Goal: Information Seeking & Learning: Learn about a topic

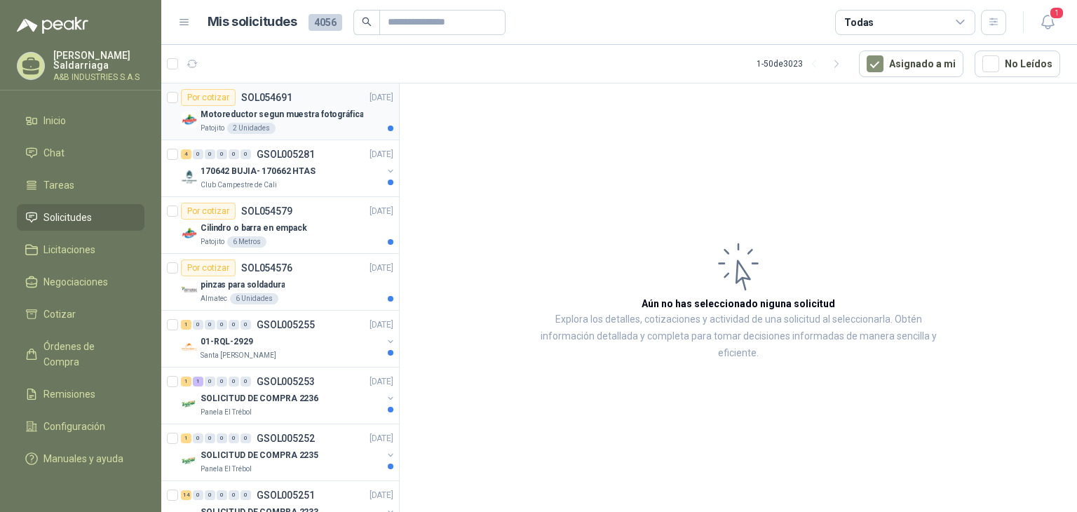
click at [293, 123] on div "Patojito 2 Unidades" at bounding box center [297, 128] width 193 height 11
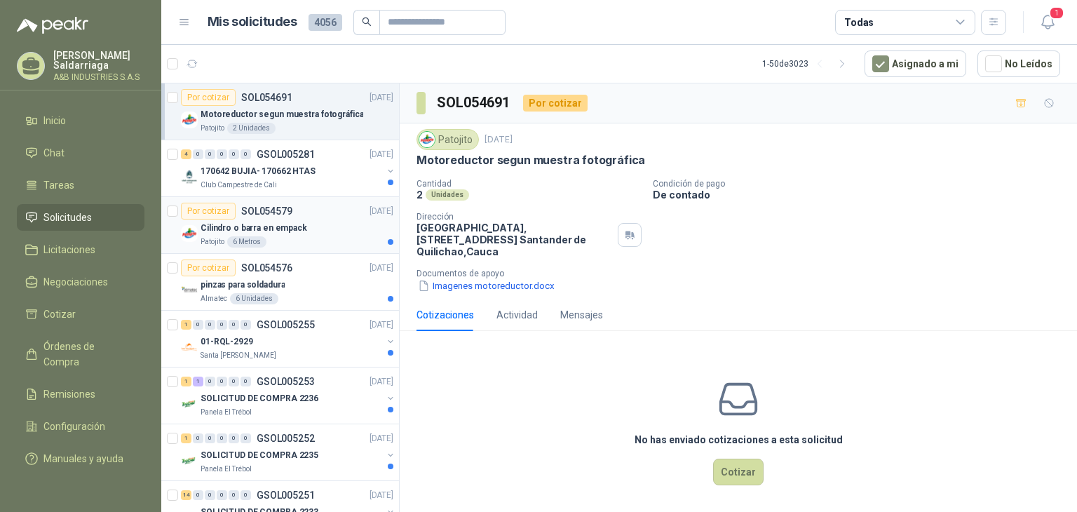
click at [283, 234] on div "Cilindro o barra en empack" at bounding box center [297, 227] width 193 height 17
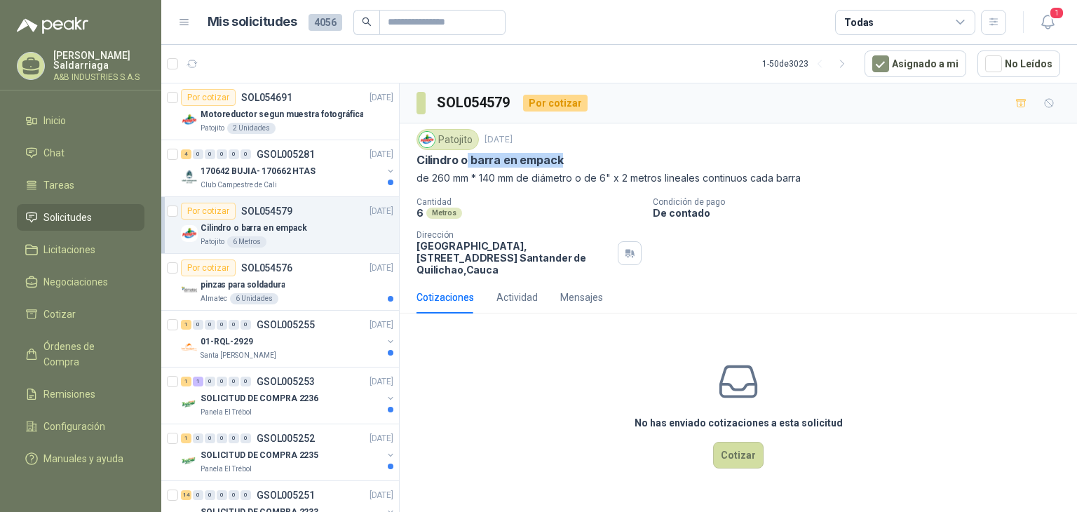
drag, startPoint x: 468, startPoint y: 159, endPoint x: 561, endPoint y: 159, distance: 92.6
click at [561, 159] on div "Cilindro o barra en empack" at bounding box center [739, 160] width 644 height 15
copy p "barra en empack"
click at [304, 165] on p "170642 BUJIA- 170662 HTAS" at bounding box center [258, 171] width 115 height 13
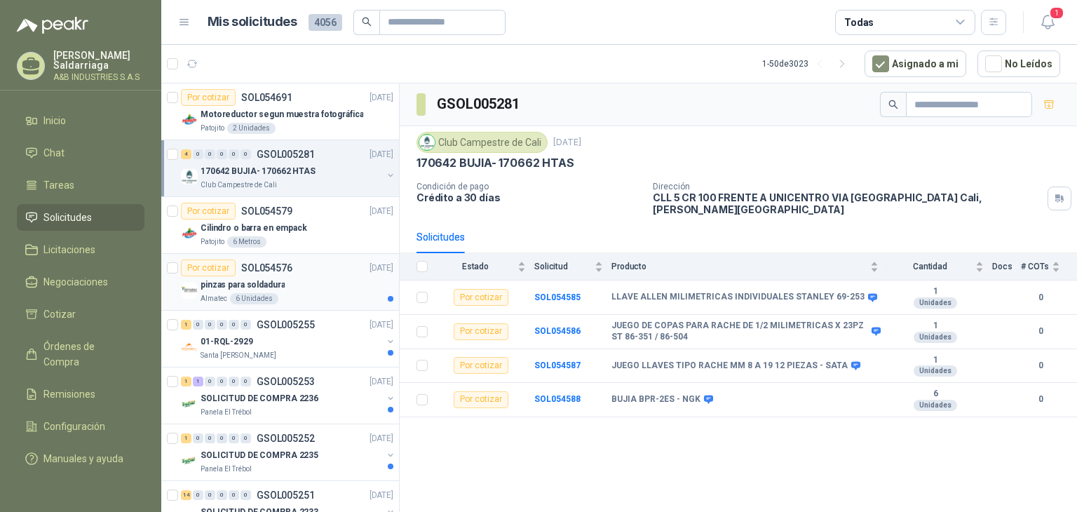
scroll to position [70, 0]
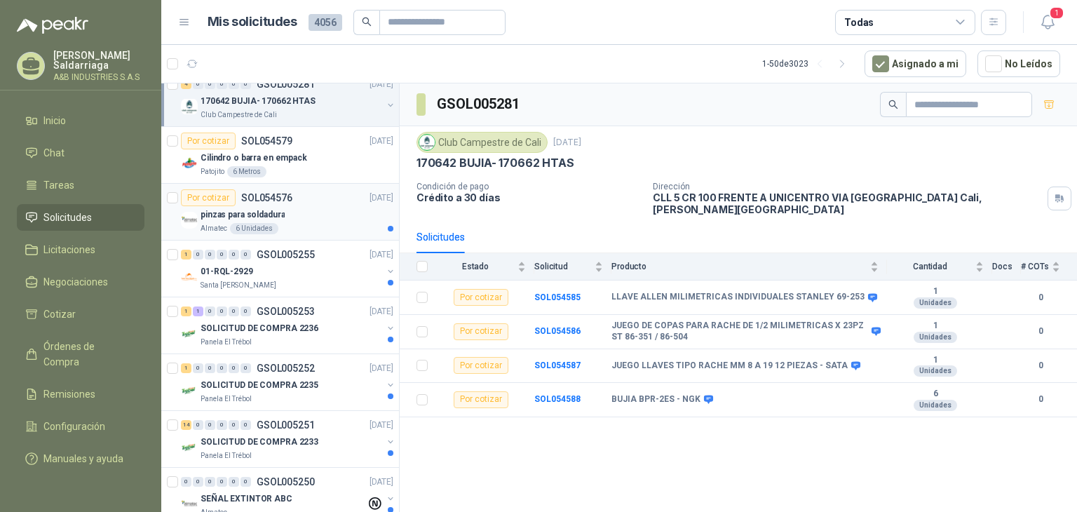
click at [289, 197] on p "SOL054576" at bounding box center [266, 198] width 51 height 10
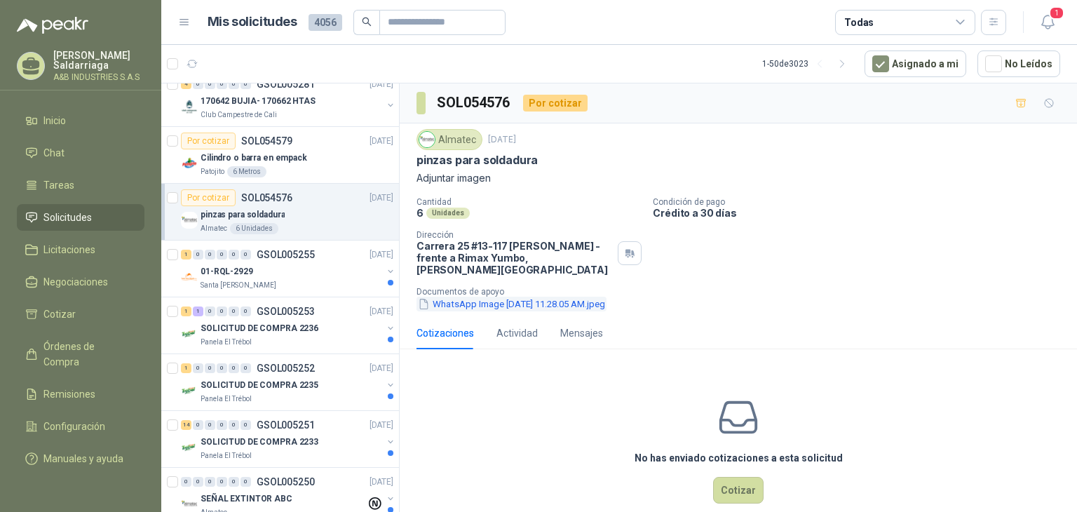
scroll to position [11, 0]
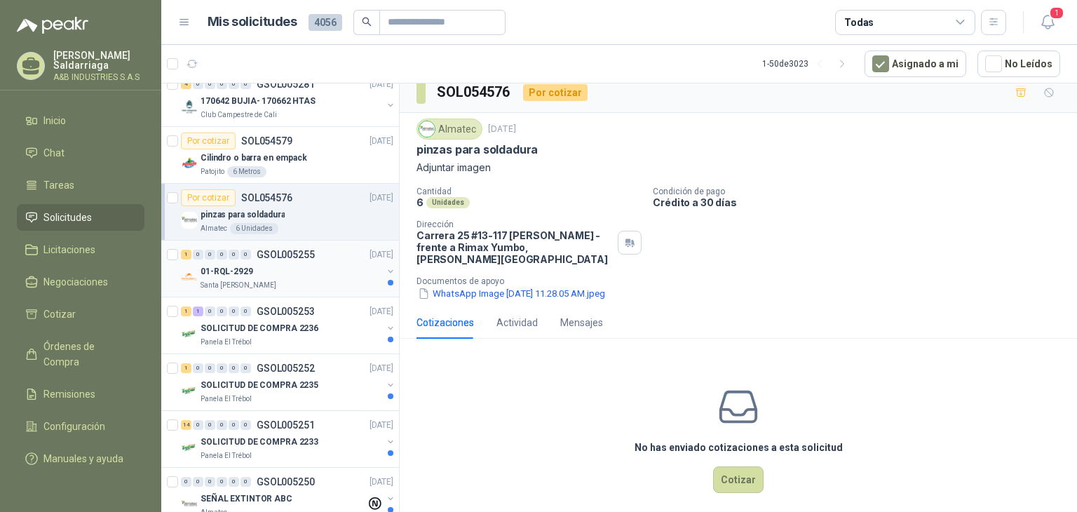
click at [255, 290] on p "Santa [PERSON_NAME]" at bounding box center [239, 285] width 76 height 11
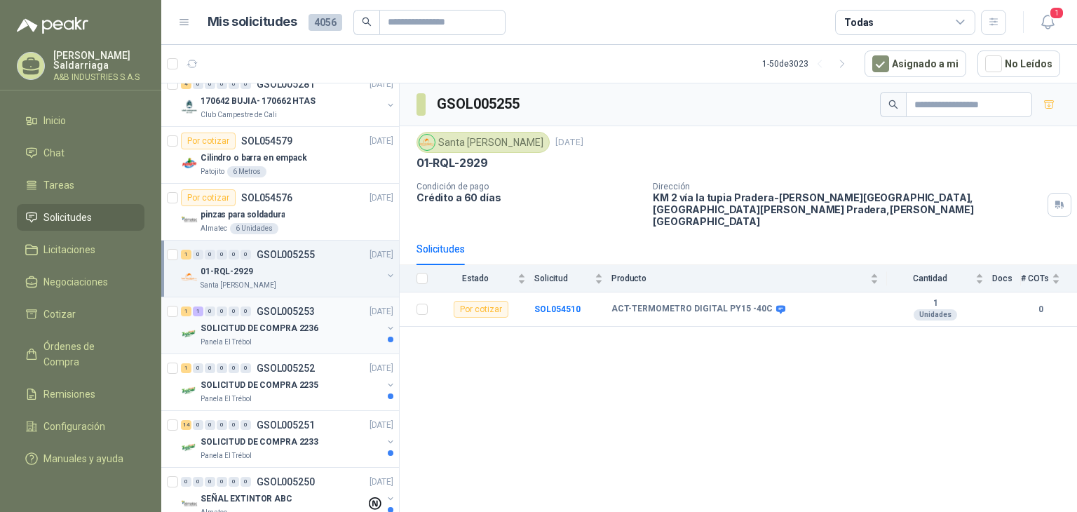
click at [324, 337] on div "Panela El Trébol" at bounding box center [292, 342] width 182 height 11
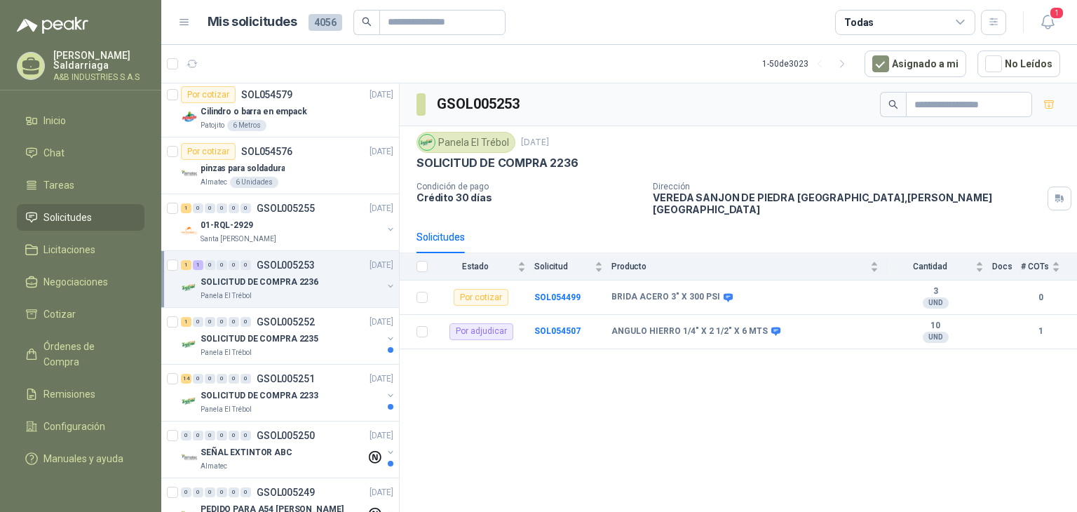
scroll to position [140, 0]
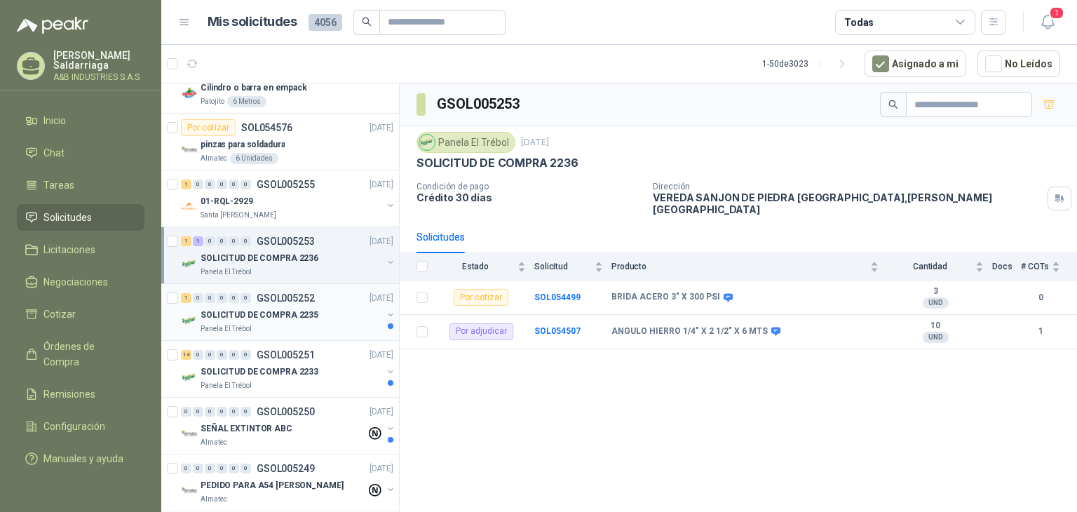
click at [316, 316] on div "SOLICITUD DE COMPRA 2235" at bounding box center [292, 314] width 182 height 17
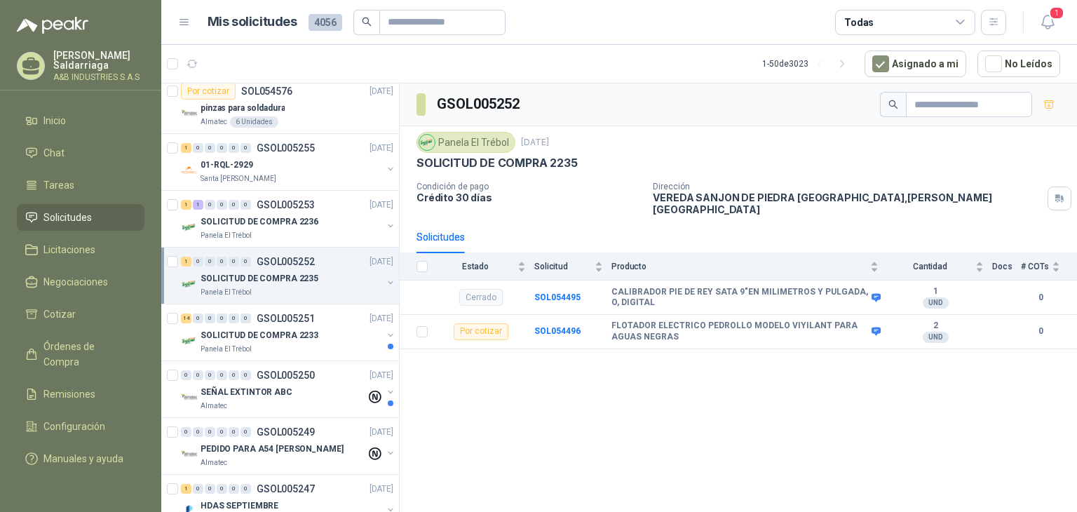
scroll to position [210, 0]
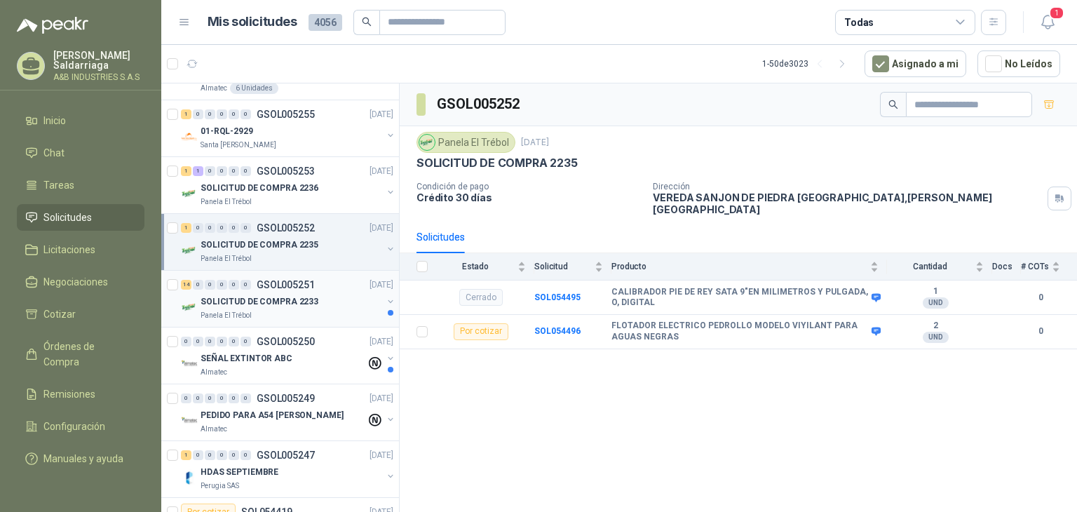
click at [320, 289] on div "14 0 0 0 0 0 GSOL005251 [DATE]" at bounding box center [288, 284] width 215 height 17
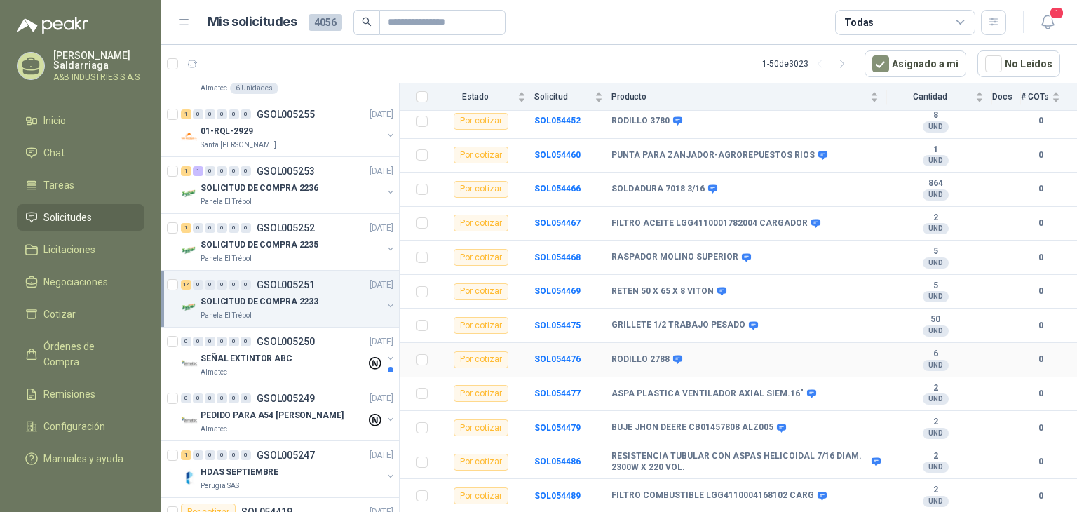
scroll to position [230, 0]
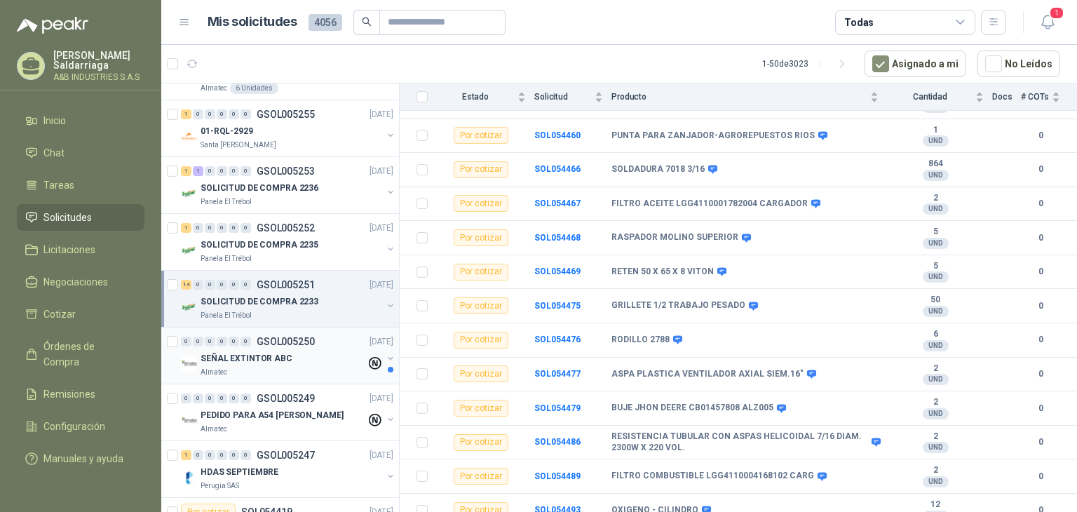
click at [294, 367] on div "Almatec" at bounding box center [283, 372] width 165 height 11
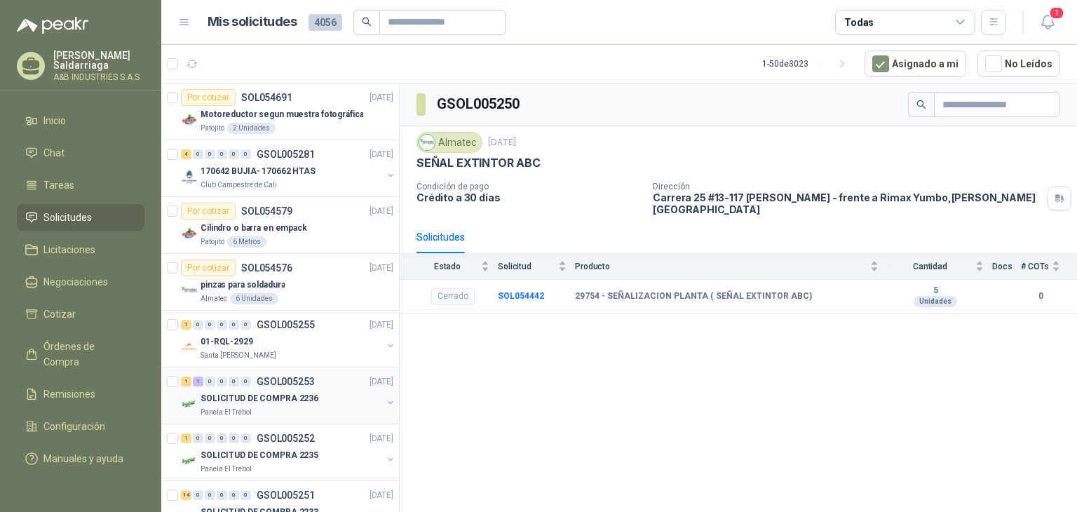
click at [299, 388] on div "1 1 0 0 0 0 GSOL005253 [DATE]" at bounding box center [288, 381] width 215 height 17
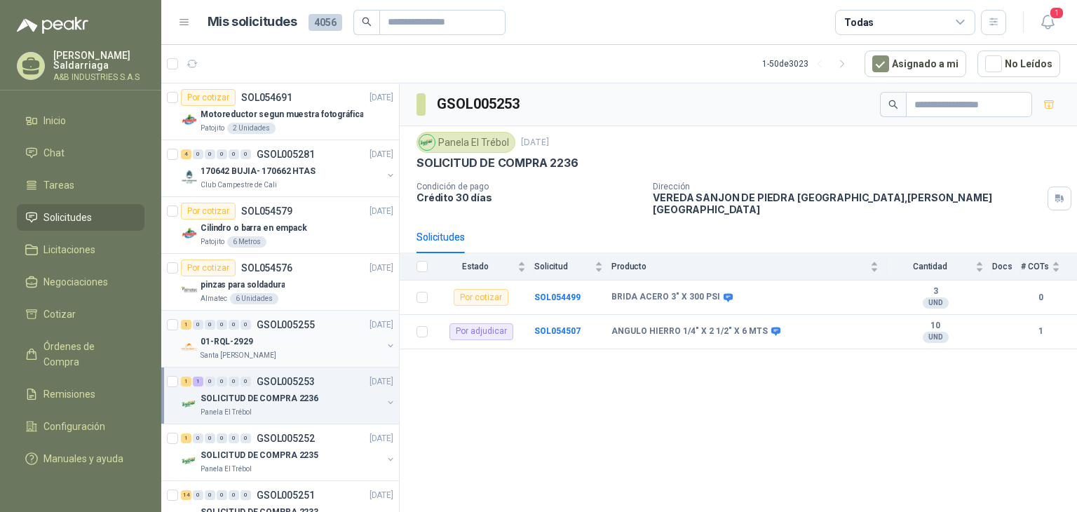
click at [323, 334] on div "01-RQL-2929" at bounding box center [292, 341] width 182 height 17
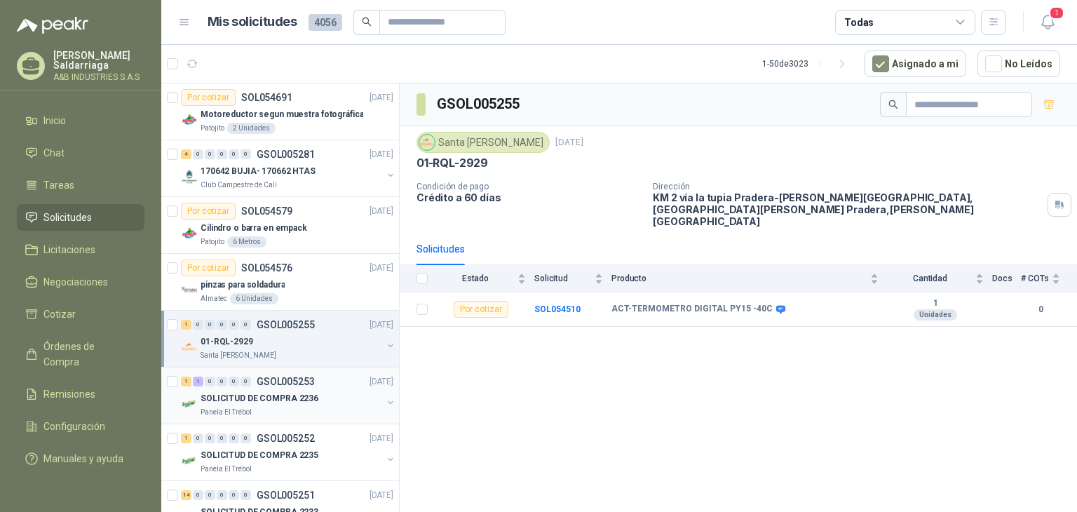
click at [314, 379] on div "1 1 0 0 0 0 GSOL005253 [DATE]" at bounding box center [288, 381] width 215 height 17
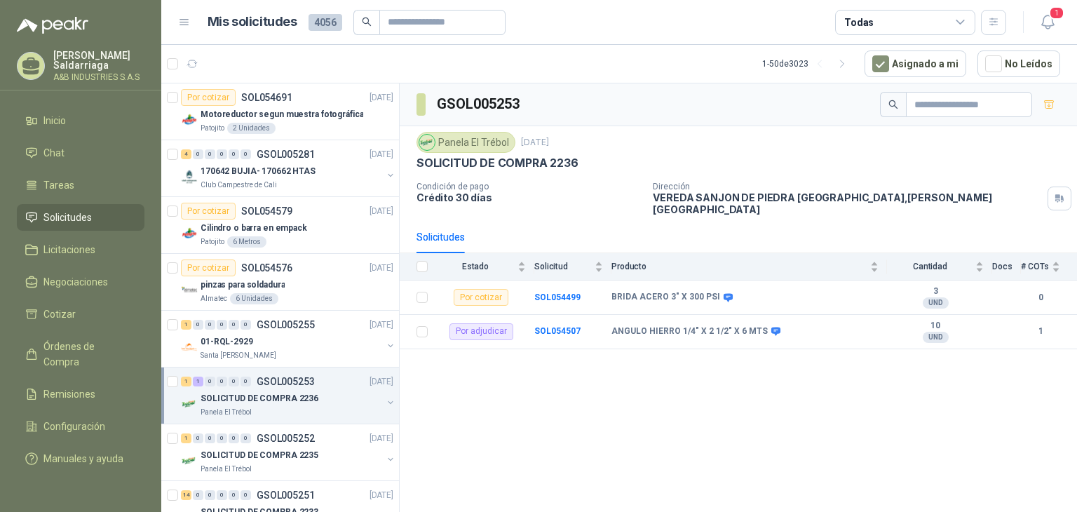
click at [311, 407] on div "Panela El Trébol" at bounding box center [292, 412] width 182 height 11
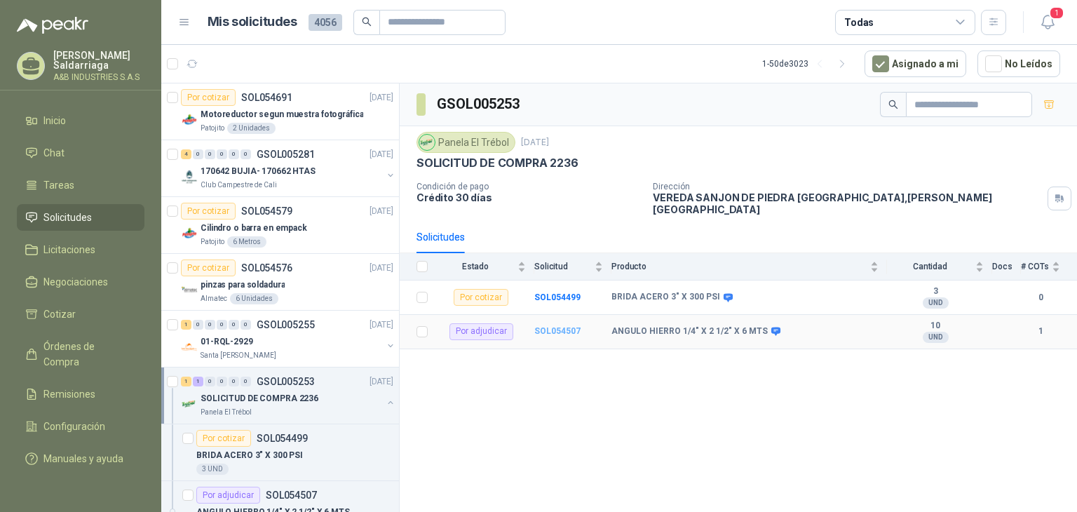
click at [565, 326] on b "SOL054507" at bounding box center [557, 331] width 46 height 10
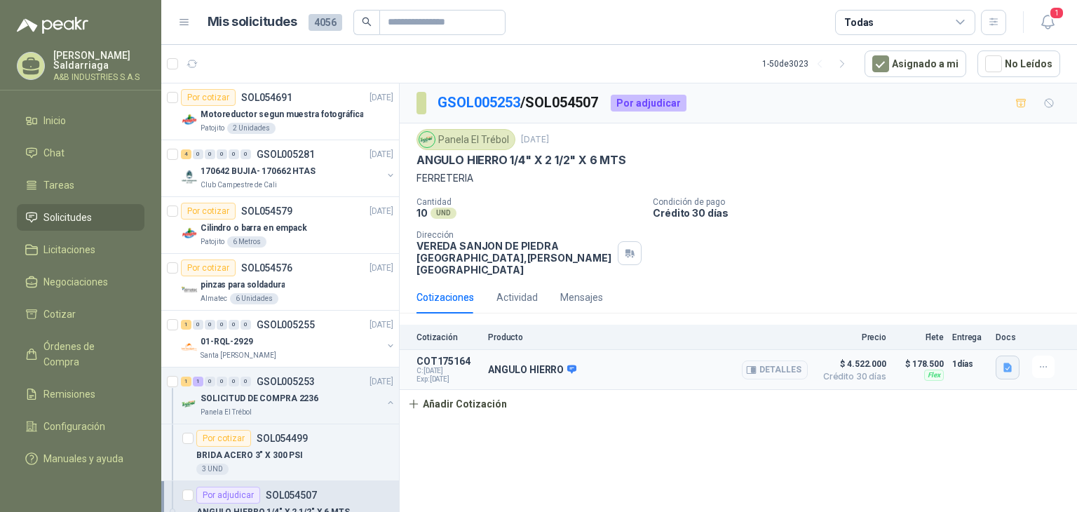
click at [1005, 363] on icon "button" at bounding box center [1007, 367] width 8 height 9
click at [940, 321] on button "COTIZACIÓN AYB -2862 .pdf" at bounding box center [944, 324] width 134 height 15
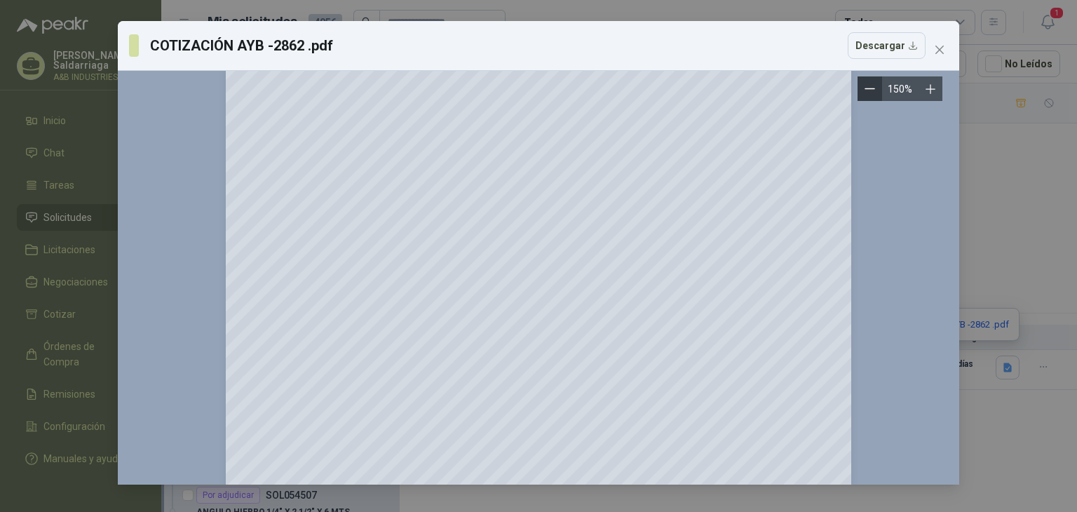
scroll to position [421, 0]
click at [935, 53] on icon "close" at bounding box center [939, 50] width 8 height 8
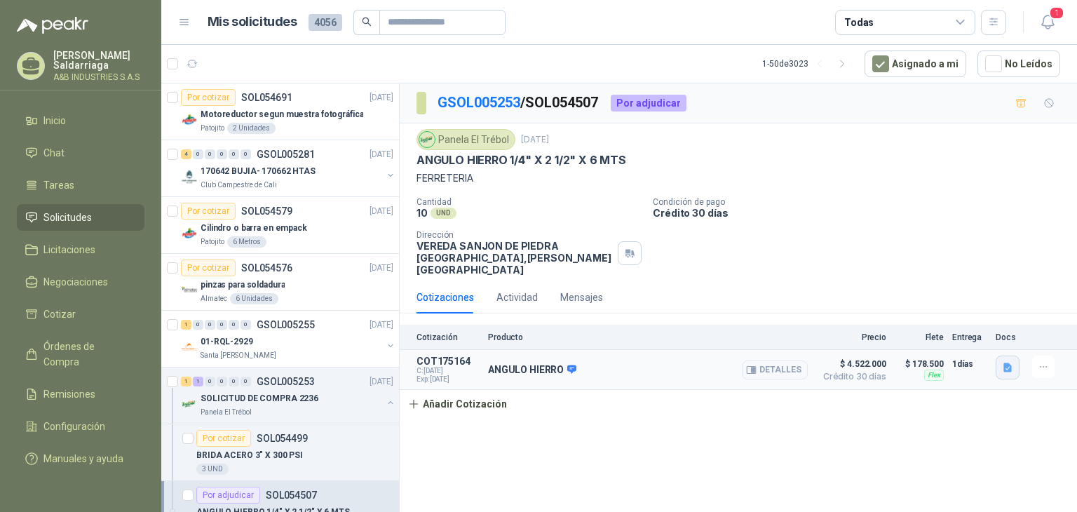
click at [1006, 362] on icon "button" at bounding box center [1008, 368] width 12 height 12
click at [928, 329] on button "COTIZACIÓN AYB -2862 .pdf" at bounding box center [944, 324] width 134 height 15
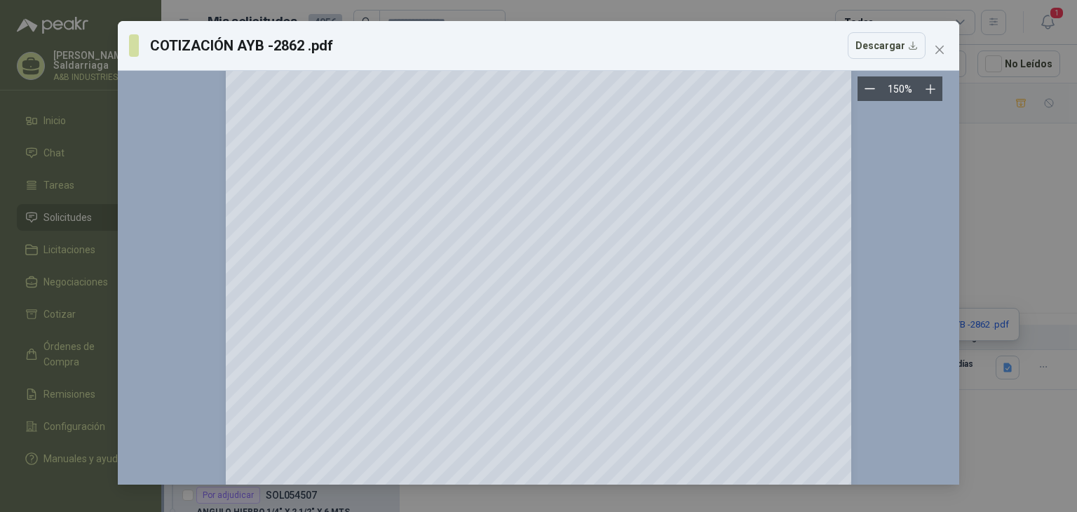
scroll to position [281, 0]
click at [936, 54] on icon "close" at bounding box center [939, 49] width 11 height 11
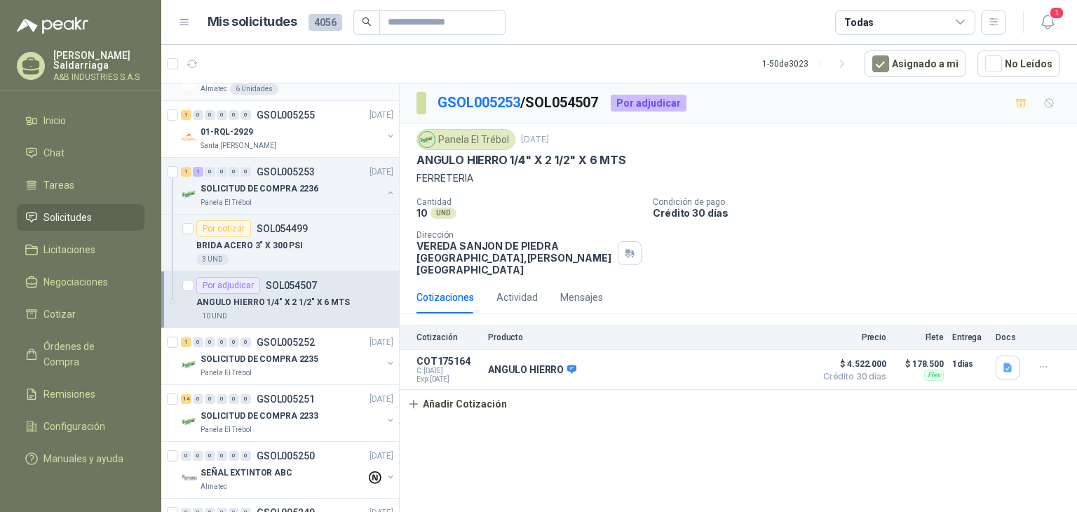
scroll to position [210, 0]
click at [309, 363] on div "SOLICITUD DE COMPRA 2235" at bounding box center [292, 358] width 182 height 17
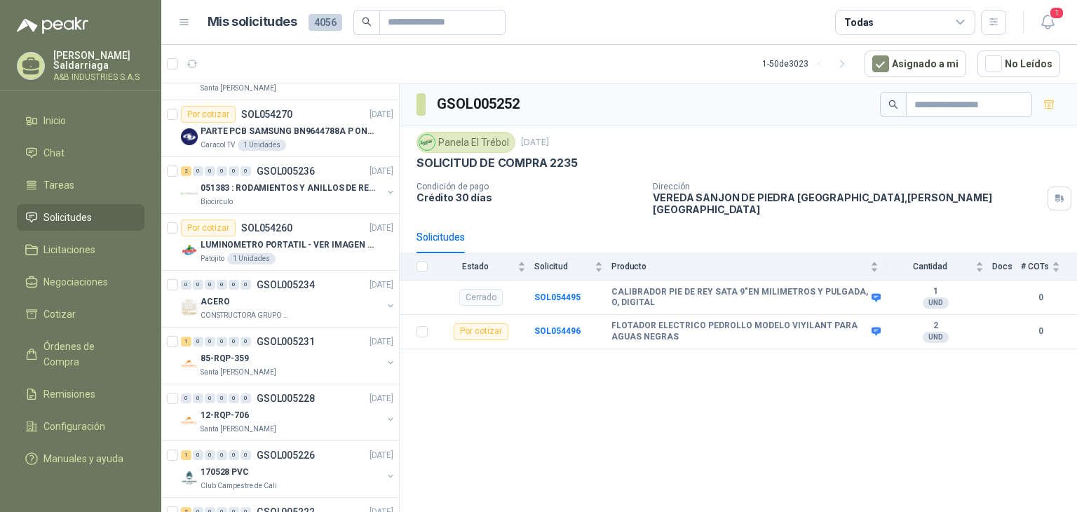
scroll to position [1122, 0]
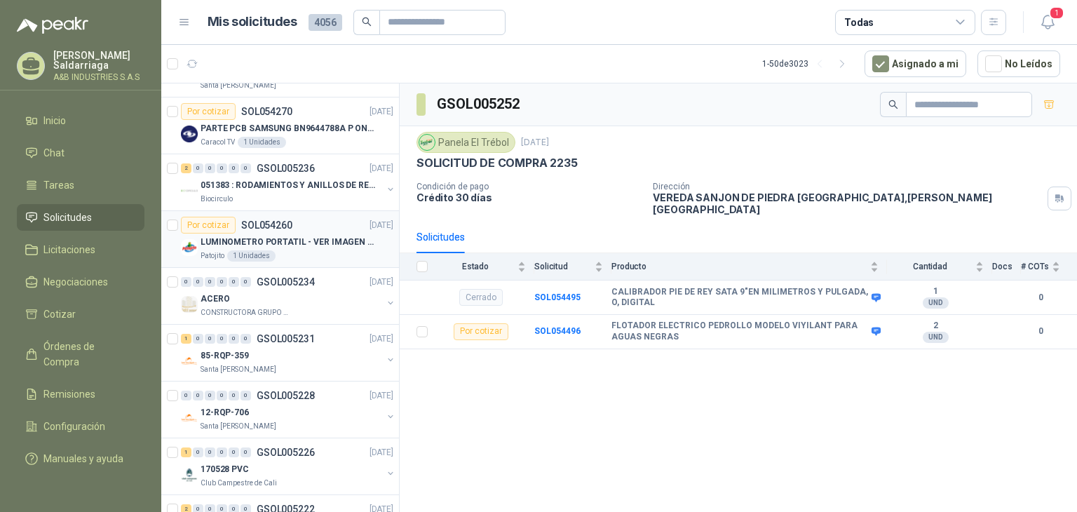
click at [331, 252] on div "Patojito 1 Unidades" at bounding box center [297, 255] width 193 height 11
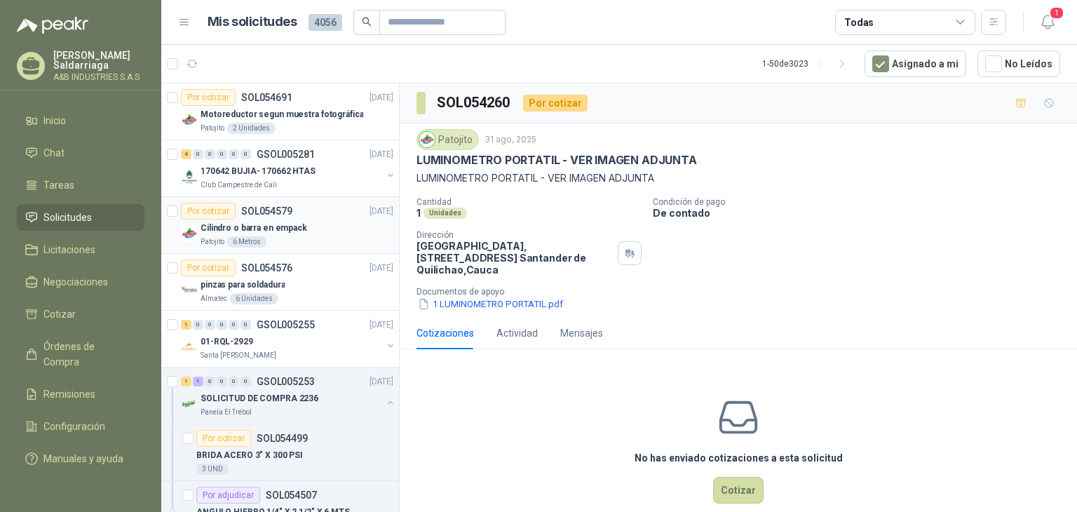
click at [313, 217] on div "Por cotizar SOL054579 [DATE]" at bounding box center [287, 211] width 212 height 17
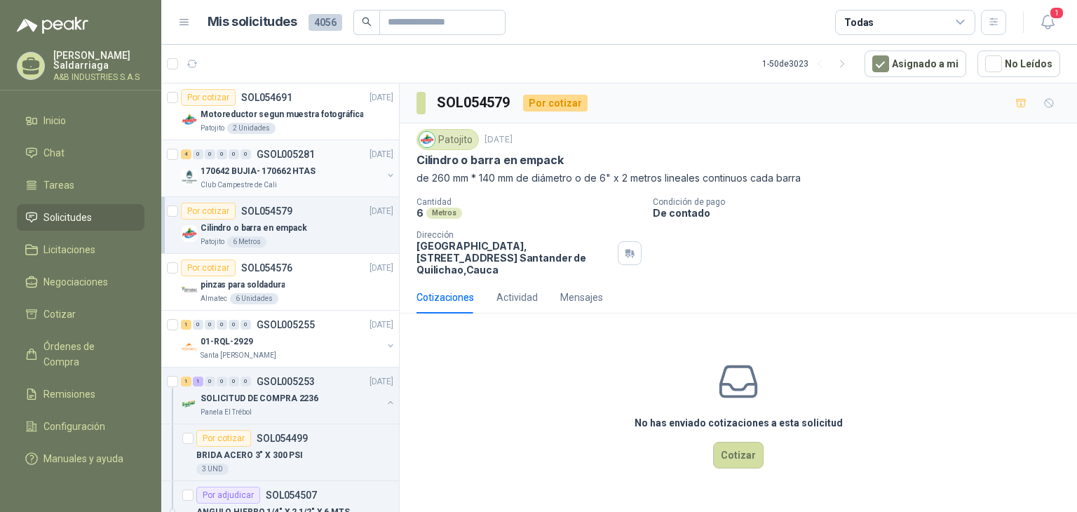
click at [337, 168] on div "170642 BUJIA- 170662 HTAS" at bounding box center [292, 171] width 182 height 17
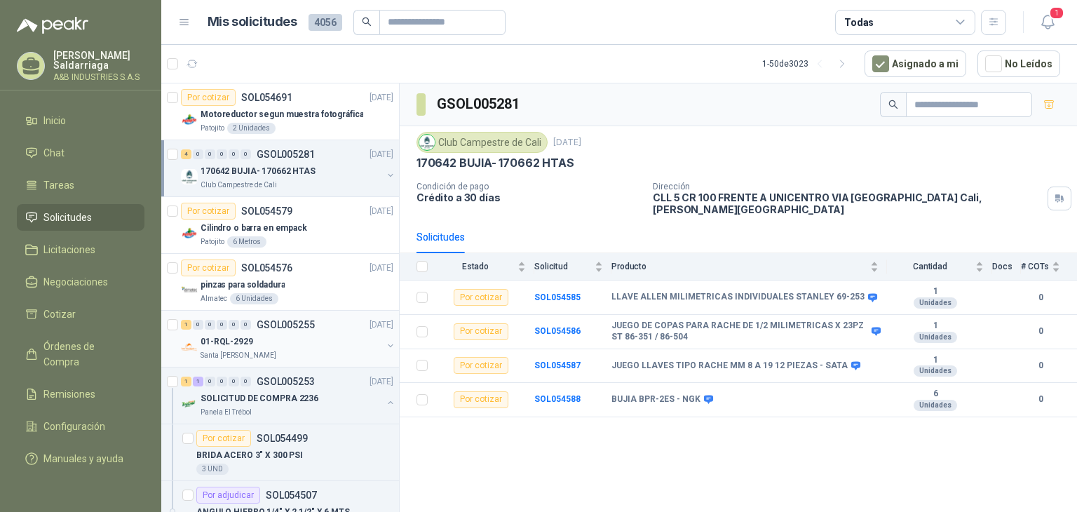
click at [289, 350] on div "Santa [PERSON_NAME]" at bounding box center [292, 355] width 182 height 11
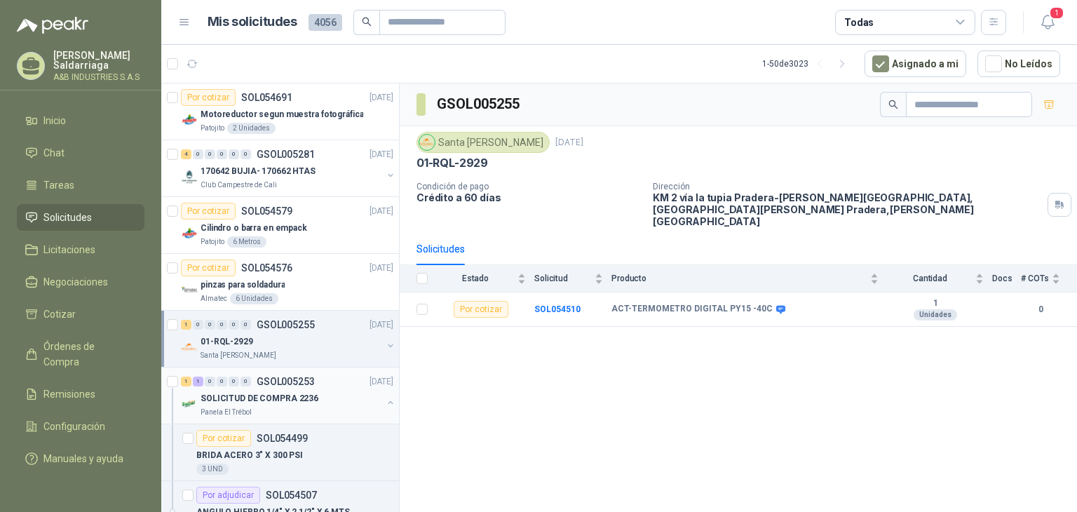
click at [334, 407] on div "Panela El Trébol" at bounding box center [292, 412] width 182 height 11
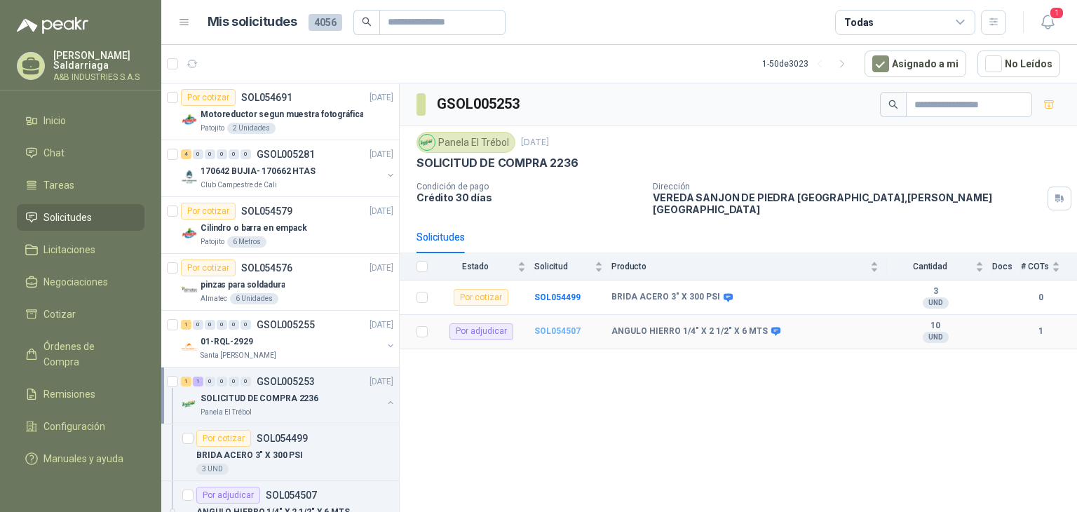
click at [566, 326] on b "SOL054507" at bounding box center [557, 331] width 46 height 10
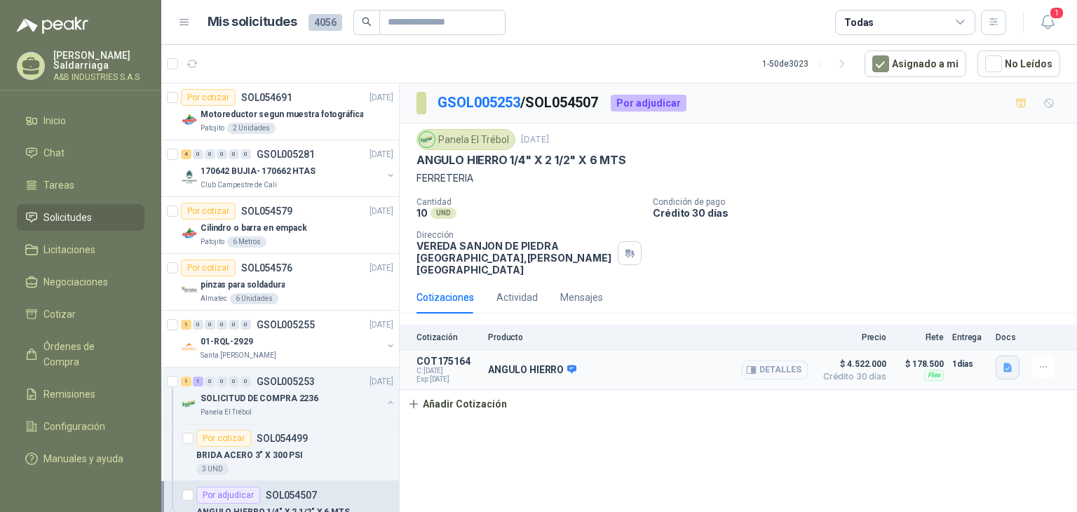
click at [1001, 358] on button "button" at bounding box center [1008, 368] width 24 height 24
click at [938, 330] on button "COTIZACIÓN AYB -2862 .pdf" at bounding box center [944, 324] width 134 height 15
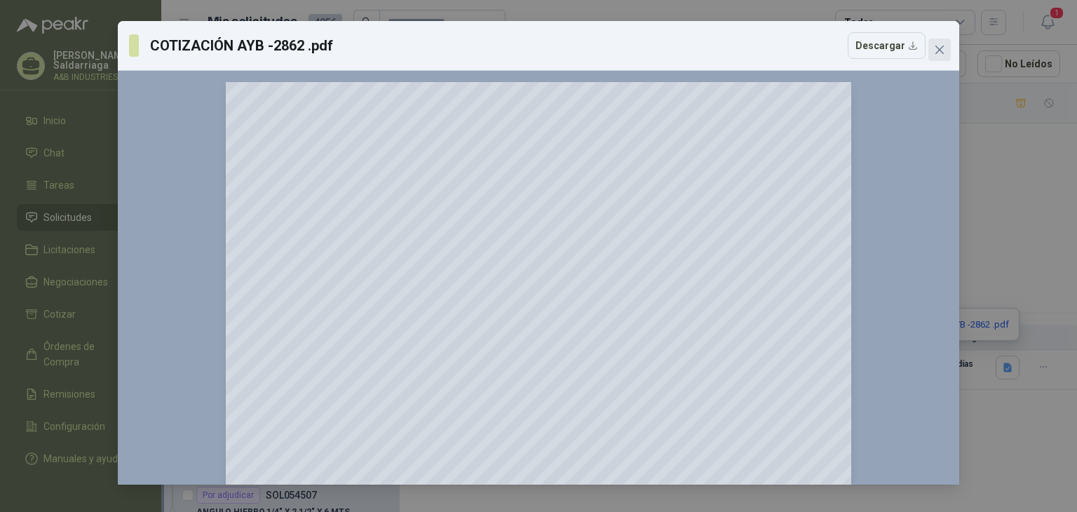
click at [940, 48] on icon "close" at bounding box center [939, 49] width 11 height 11
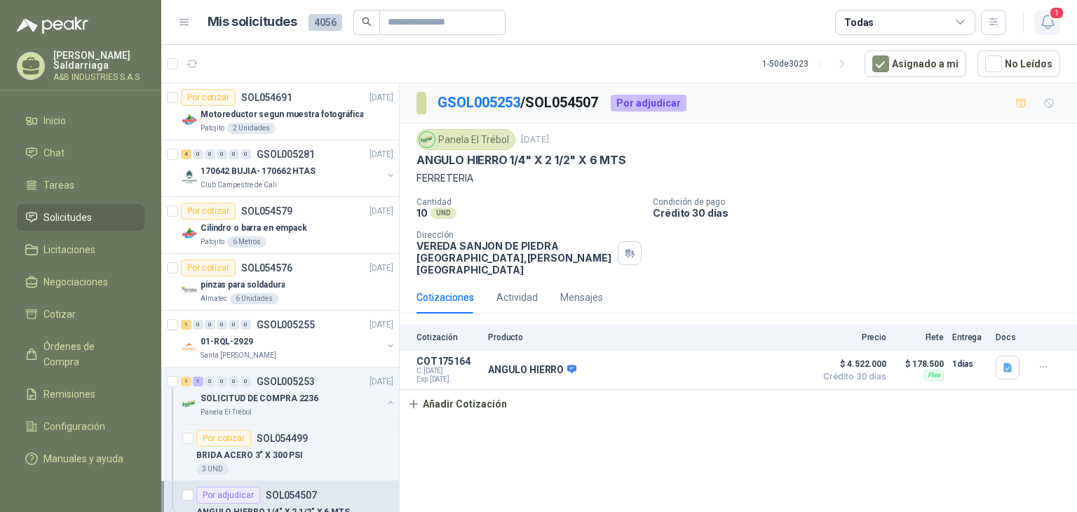
click at [1057, 21] on button "1" at bounding box center [1047, 22] width 25 height 25
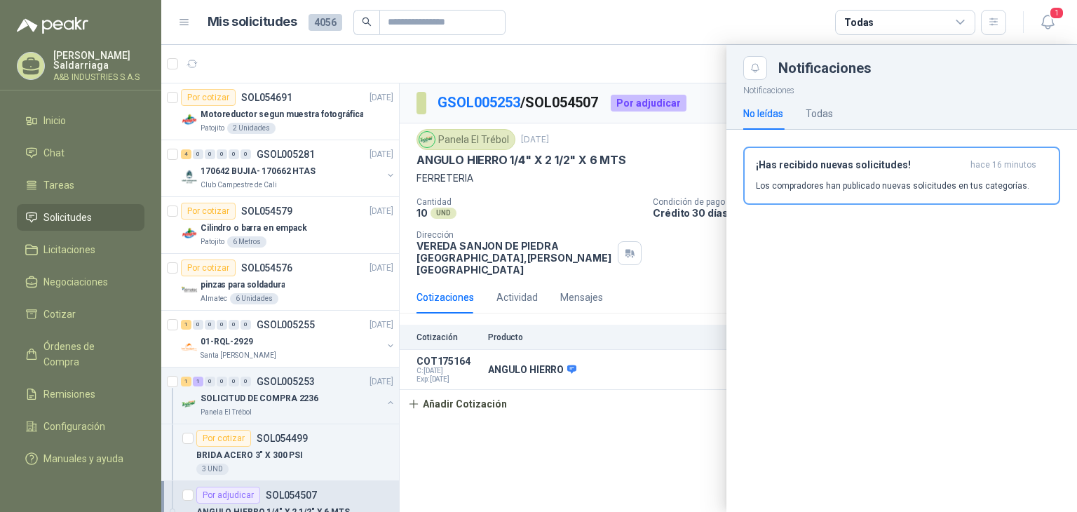
click at [853, 171] on div "¡Has recibido nuevas solicitudes! hace 16 minutos Los compradores han publicado…" at bounding box center [902, 175] width 292 height 33
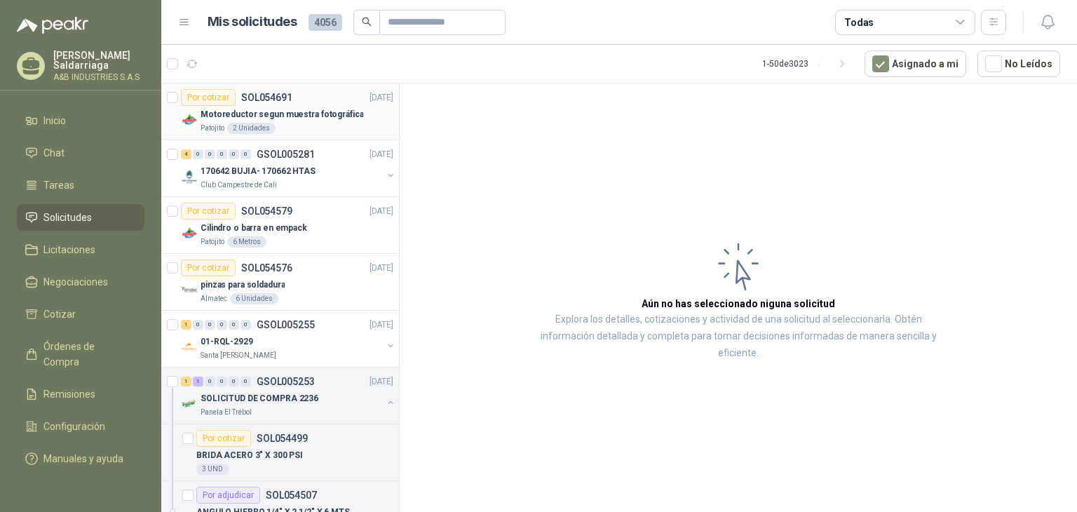
click at [333, 121] on div "Motoreductor segun muestra fotográfica" at bounding box center [297, 114] width 193 height 17
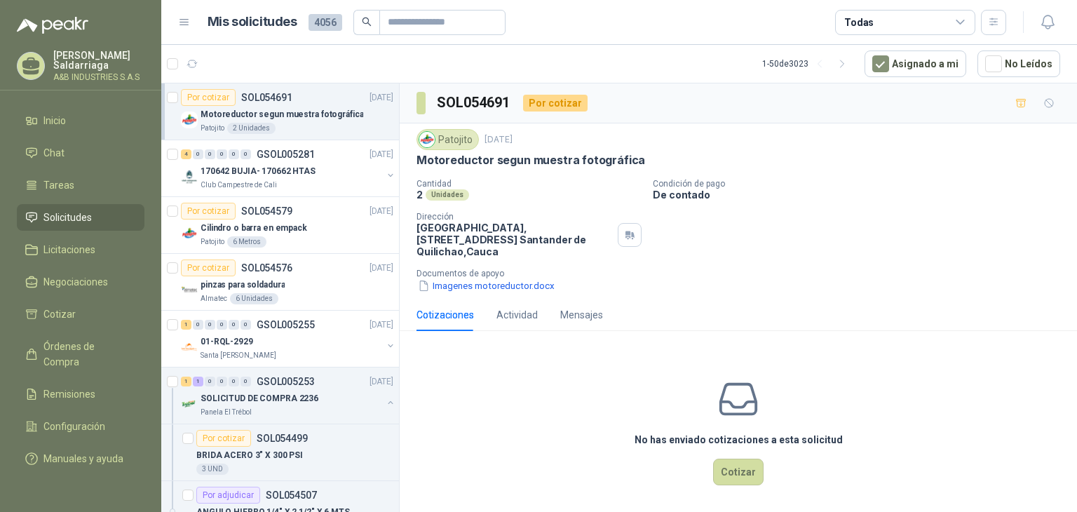
click at [25, 61] on icon at bounding box center [31, 64] width 18 height 12
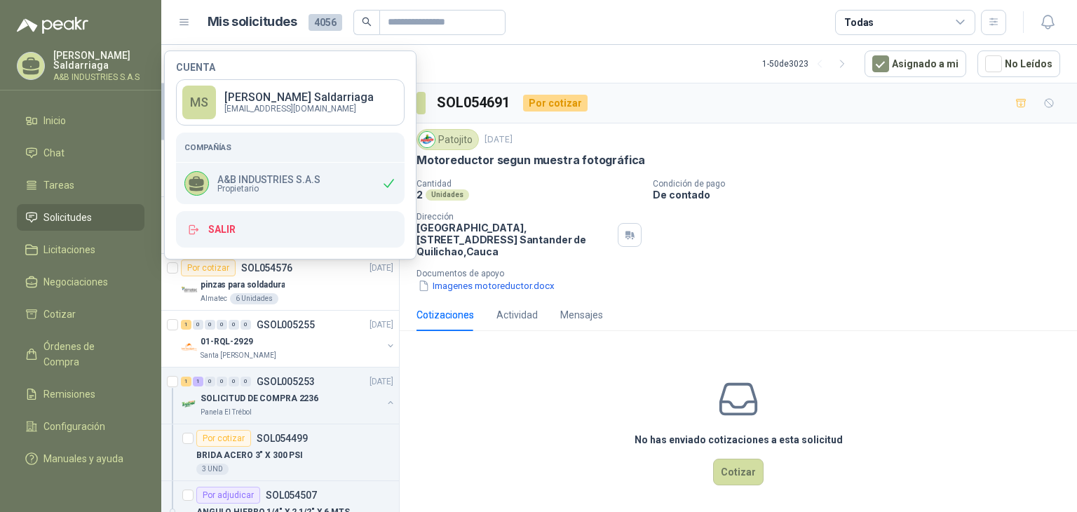
click at [505, 393] on div "No has enviado cotizaciones a esta solicitud Cotizar" at bounding box center [738, 431] width 677 height 179
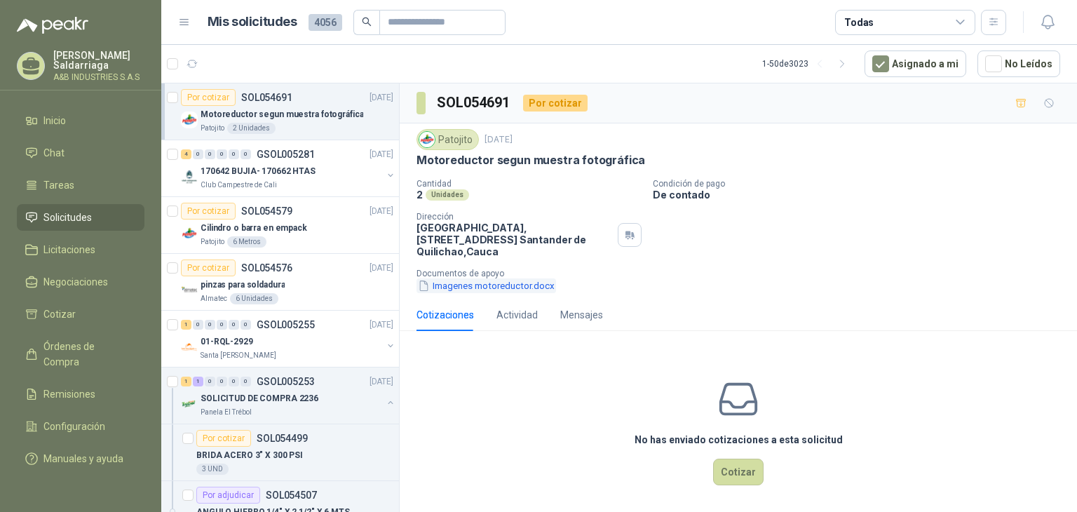
click at [532, 282] on button "Imagenes motoreductor.docx" at bounding box center [487, 285] width 140 height 15
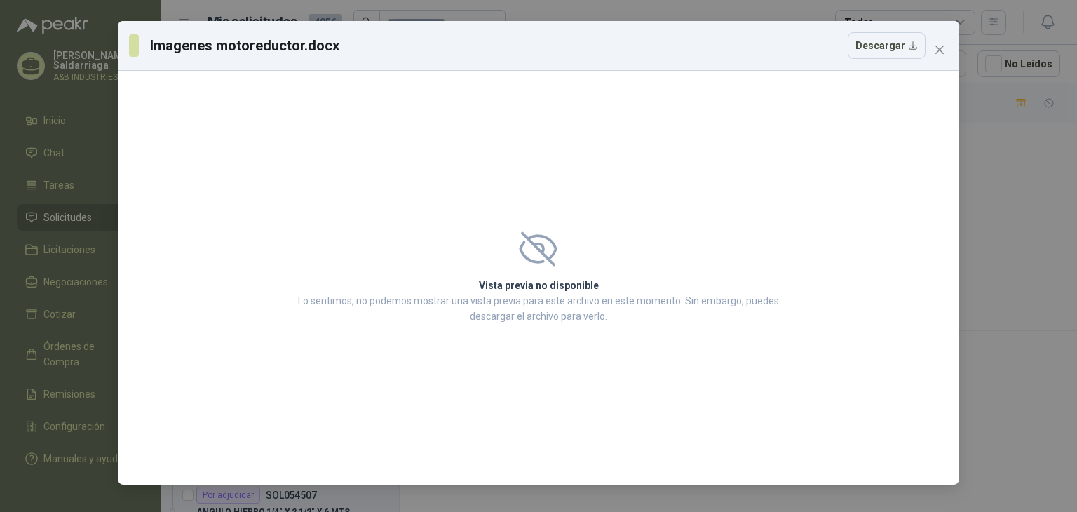
click at [575, 262] on span at bounding box center [538, 248] width 489 height 35
click at [945, 48] on span "Close" at bounding box center [939, 49] width 22 height 11
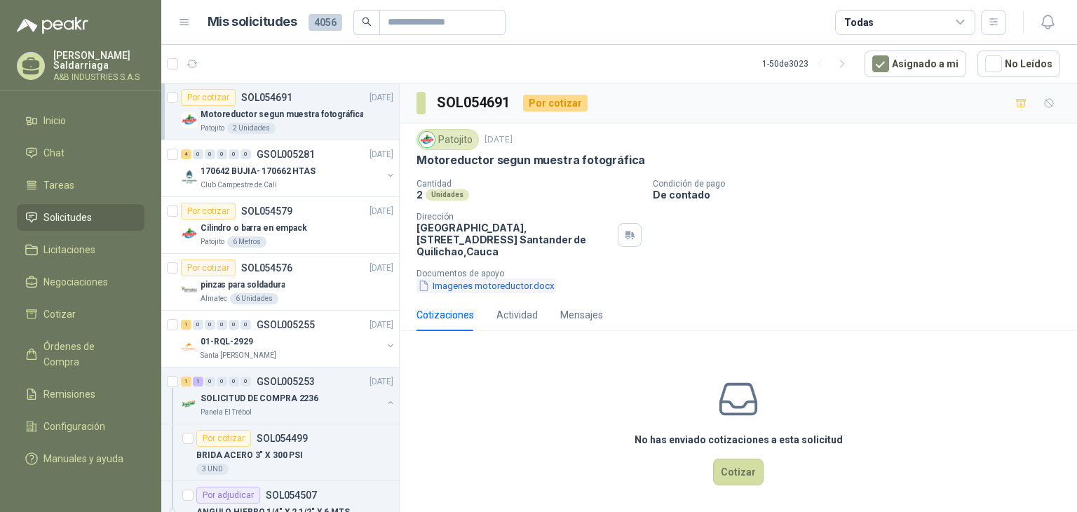
click at [459, 288] on button "Imagenes motoreductor.docx" at bounding box center [487, 285] width 140 height 15
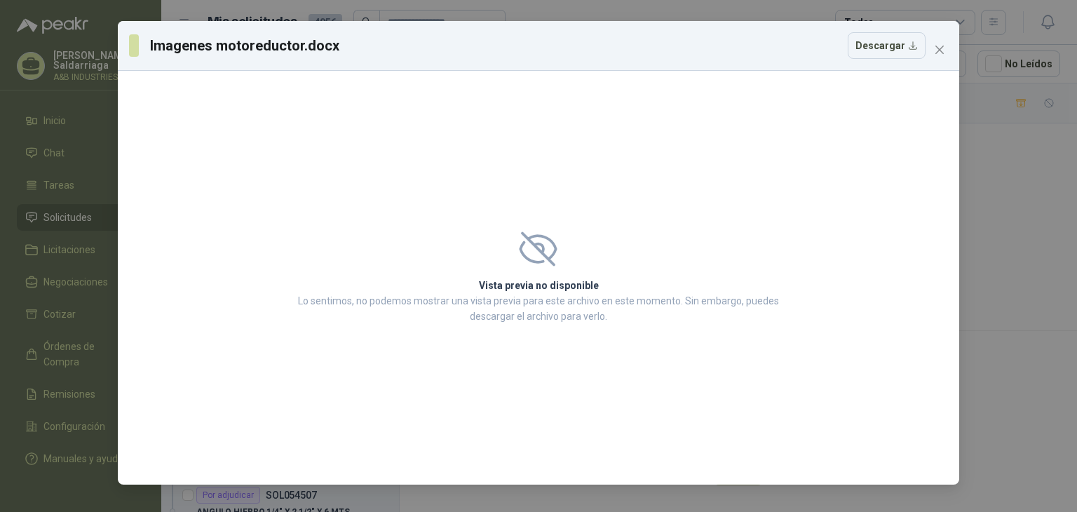
click at [530, 262] on icon at bounding box center [538, 248] width 39 height 35
click at [942, 47] on icon "close" at bounding box center [939, 50] width 8 height 8
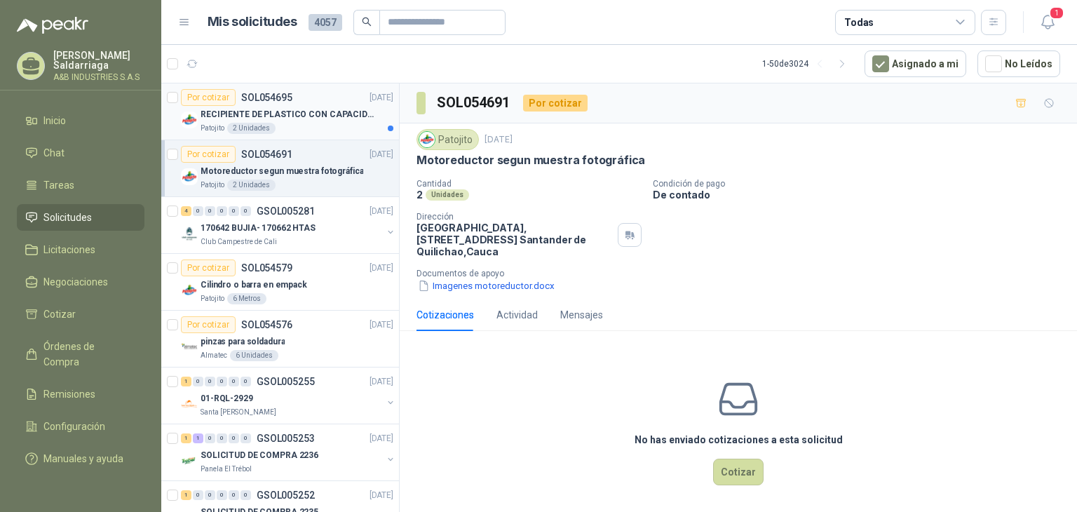
click at [315, 110] on p "RECIPIENTE DE PLASTICO CON CAPACIDAD DE 1.8 LT PARA LA EXTRACCIÓN MANUAL DE LIQ…" at bounding box center [288, 114] width 175 height 13
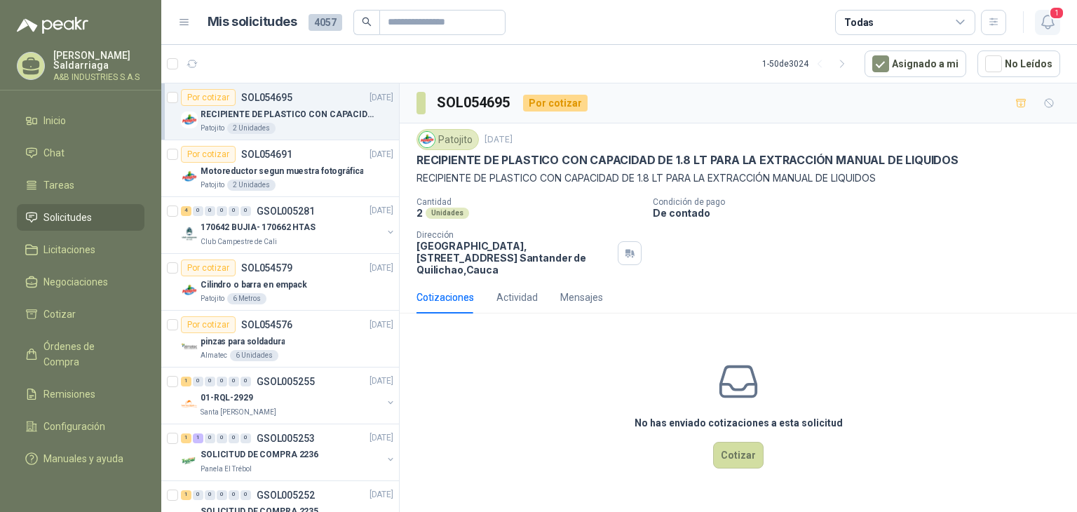
click at [1043, 23] on icon "button" at bounding box center [1048, 22] width 18 height 18
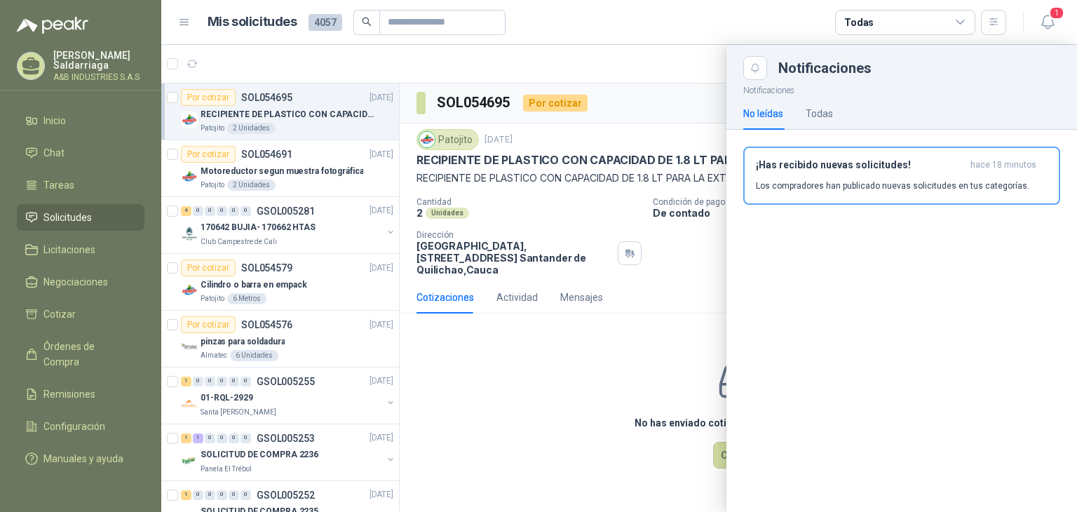
drag, startPoint x: 867, startPoint y: 167, endPoint x: 878, endPoint y: 167, distance: 11.2
click at [872, 168] on h3 "¡Has recibido nuevas solicitudes!" at bounding box center [860, 165] width 209 height 12
